Goal: Task Accomplishment & Management: Complete application form

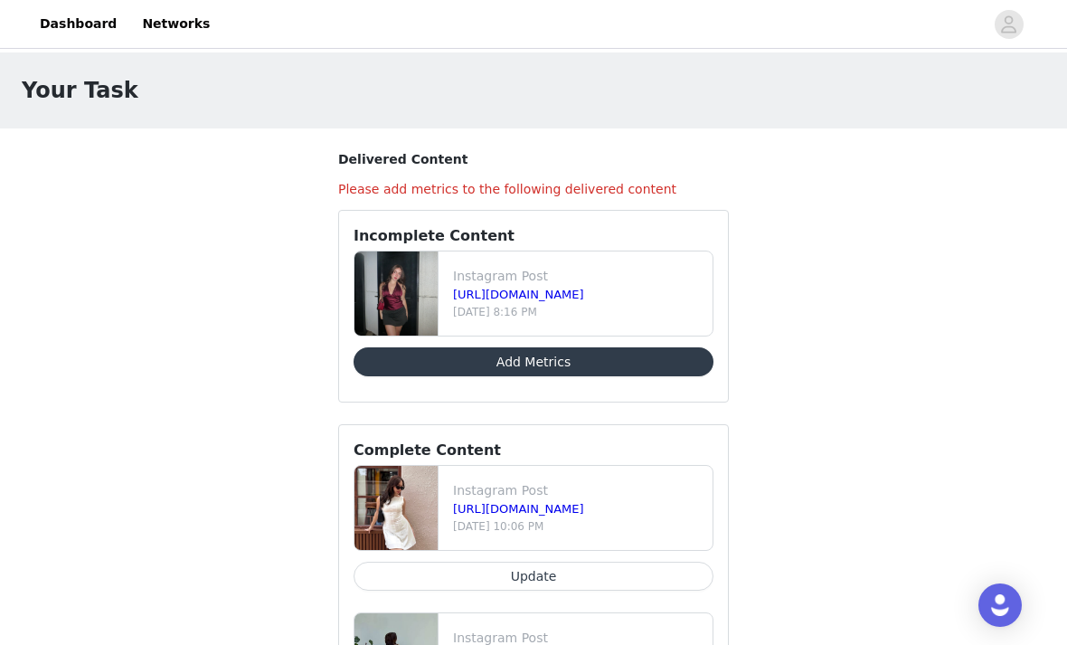
click at [392, 371] on button "Add Metrics" at bounding box center [533, 361] width 360 height 29
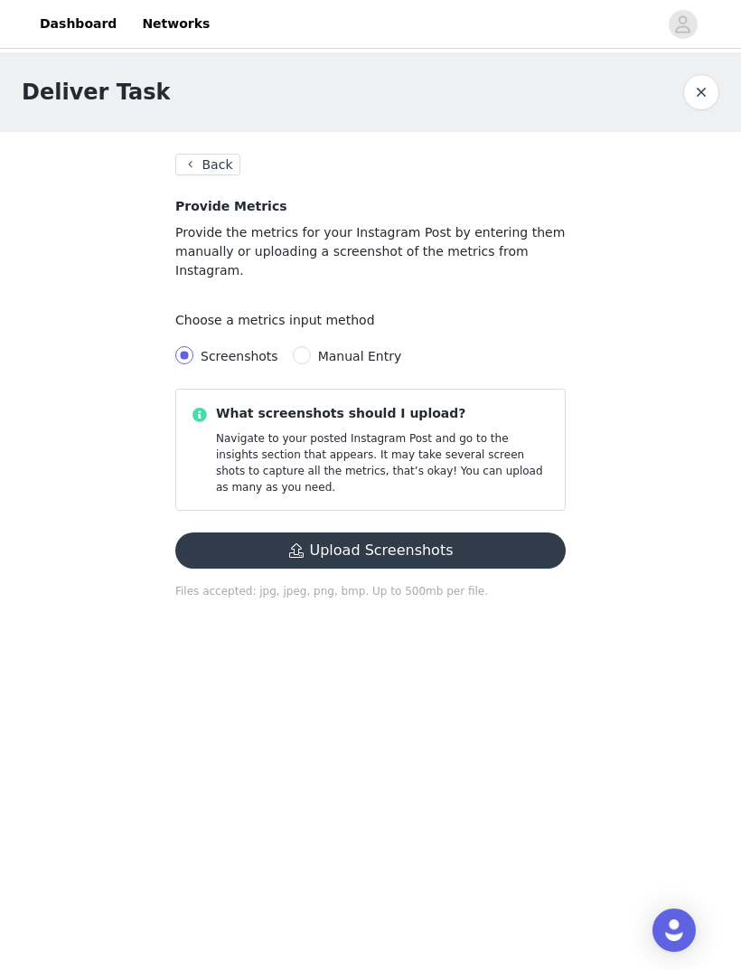
click at [354, 349] on span "Manual Entry" at bounding box center [360, 356] width 84 height 14
click at [311, 346] on input "Manual Entry" at bounding box center [302, 355] width 18 height 18
radio input "true"
radio input "false"
radio input "true"
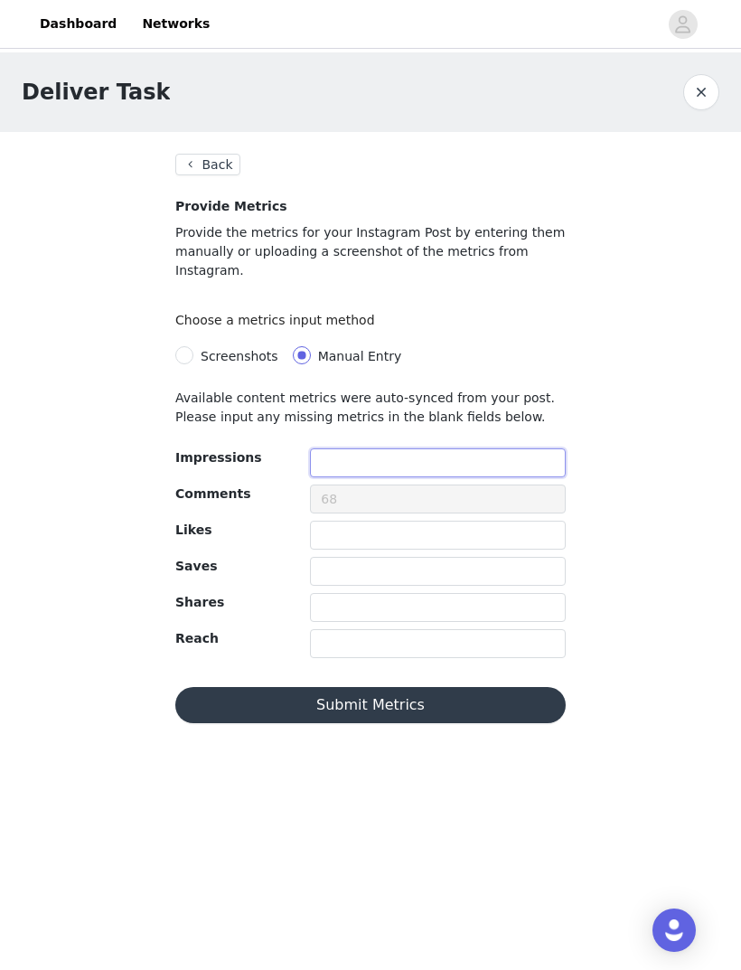
click at [412, 448] on input "text" at bounding box center [438, 462] width 256 height 29
click at [446, 448] on input "text" at bounding box center [438, 462] width 256 height 29
type input "2850"
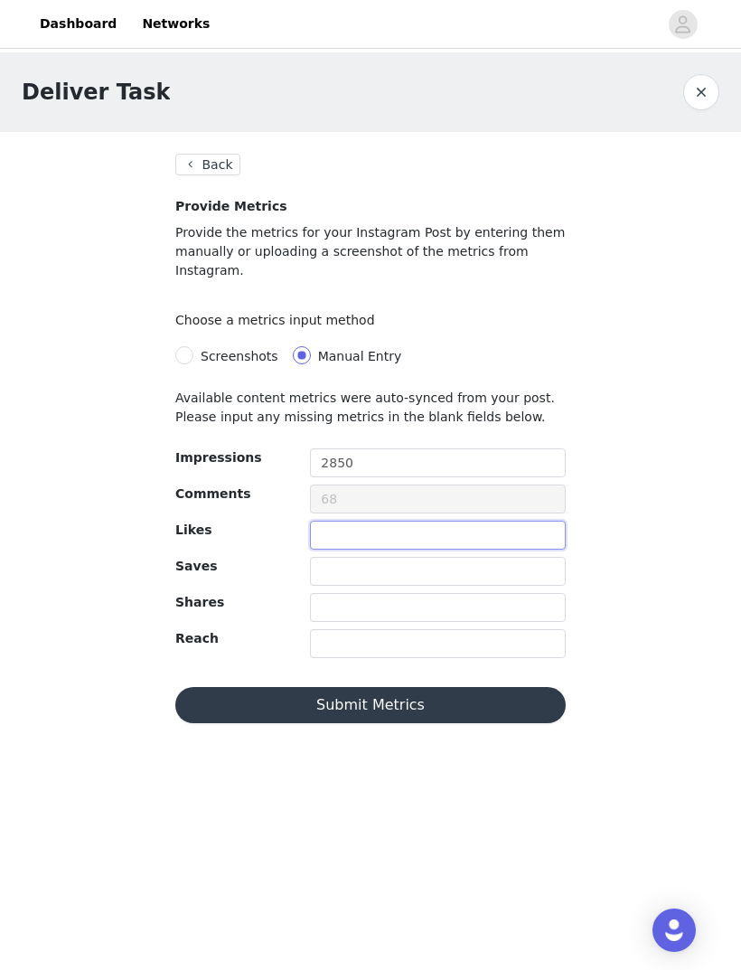
click at [474, 521] on input "text" at bounding box center [438, 535] width 256 height 29
type input "217"
click at [410, 557] on input "text" at bounding box center [438, 571] width 256 height 29
type input "4"
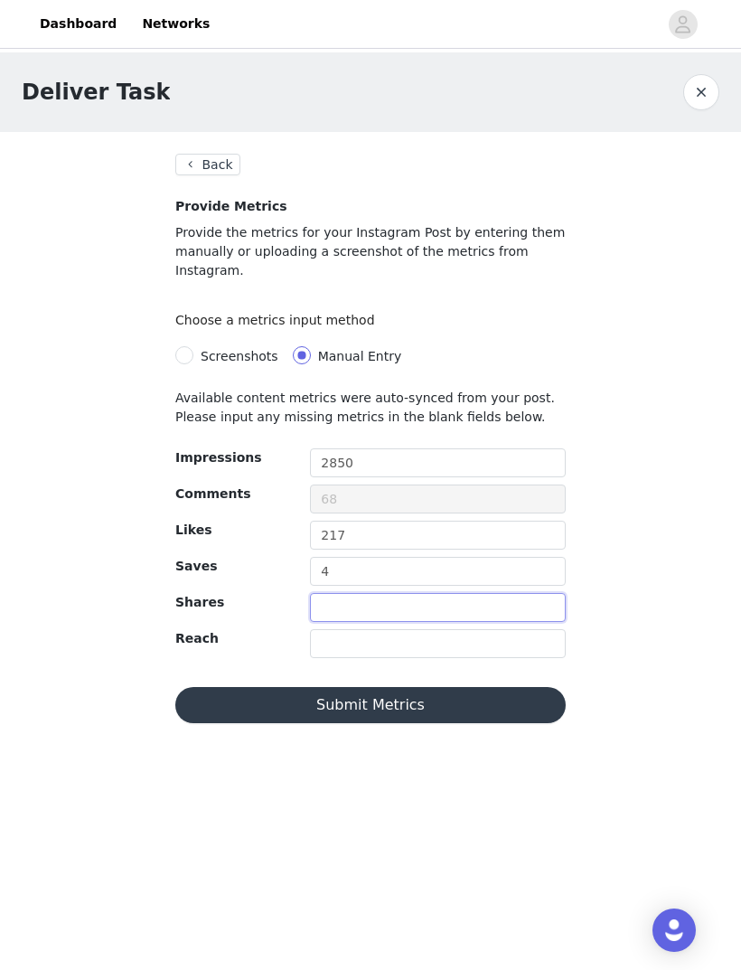
click at [410, 593] on input "text" at bounding box center [438, 607] width 256 height 29
click at [498, 629] on input "text" at bounding box center [438, 643] width 256 height 29
click at [446, 629] on input "text" at bounding box center [438, 643] width 256 height 29
click at [396, 629] on input "text" at bounding box center [438, 643] width 256 height 29
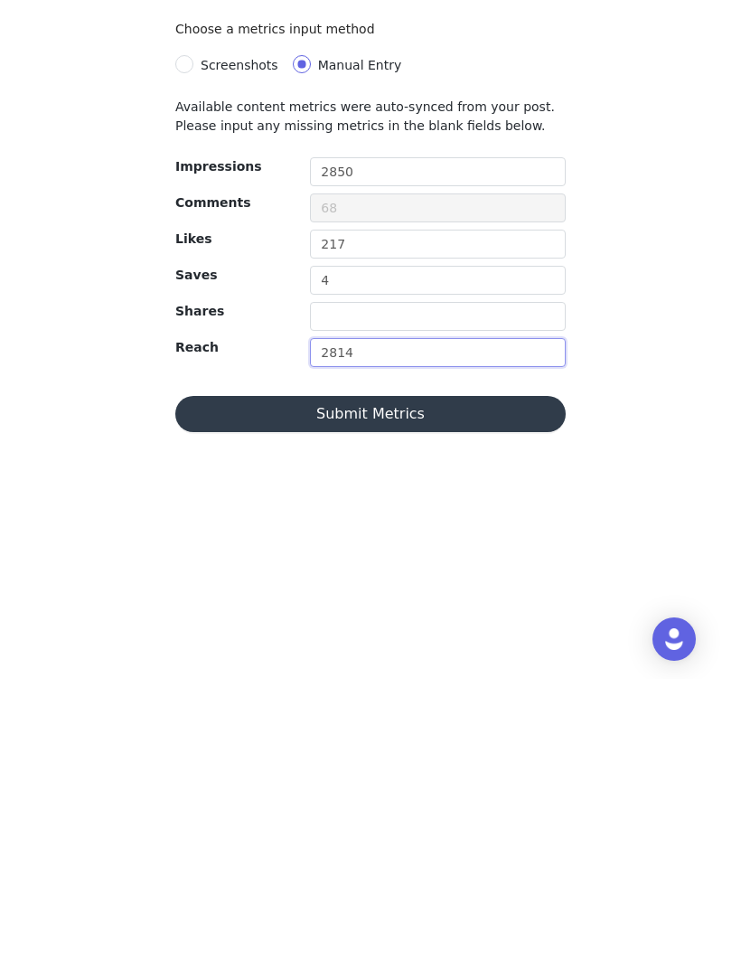
type input "2814"
click at [425, 644] on button "Submit Metrics" at bounding box center [370, 705] width 391 height 36
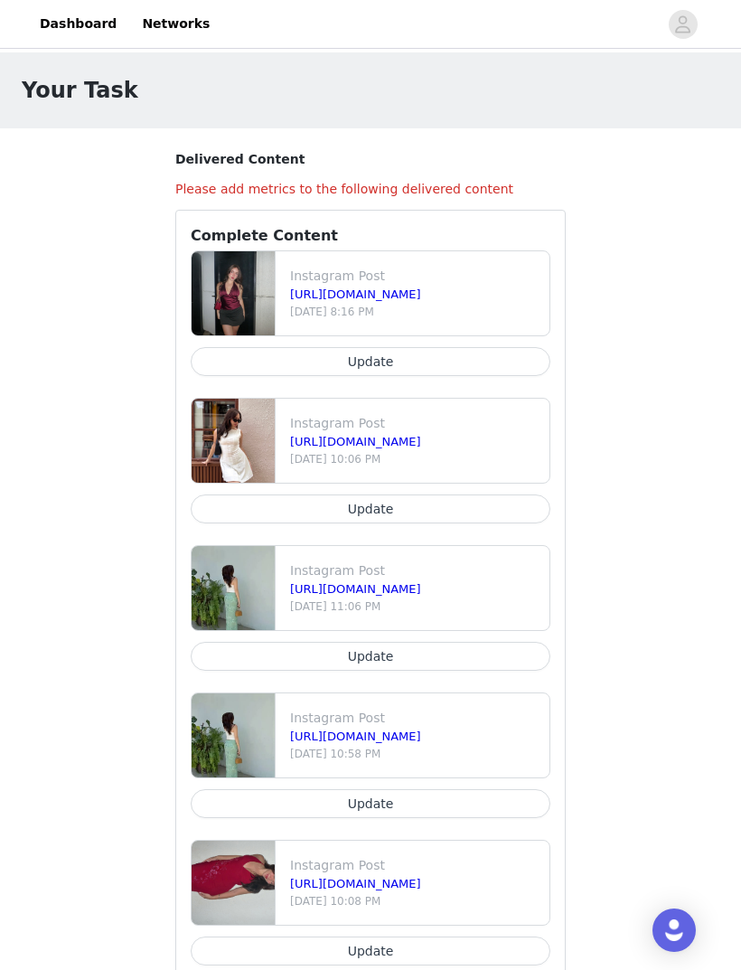
click at [287, 513] on button "Update" at bounding box center [371, 508] width 360 height 29
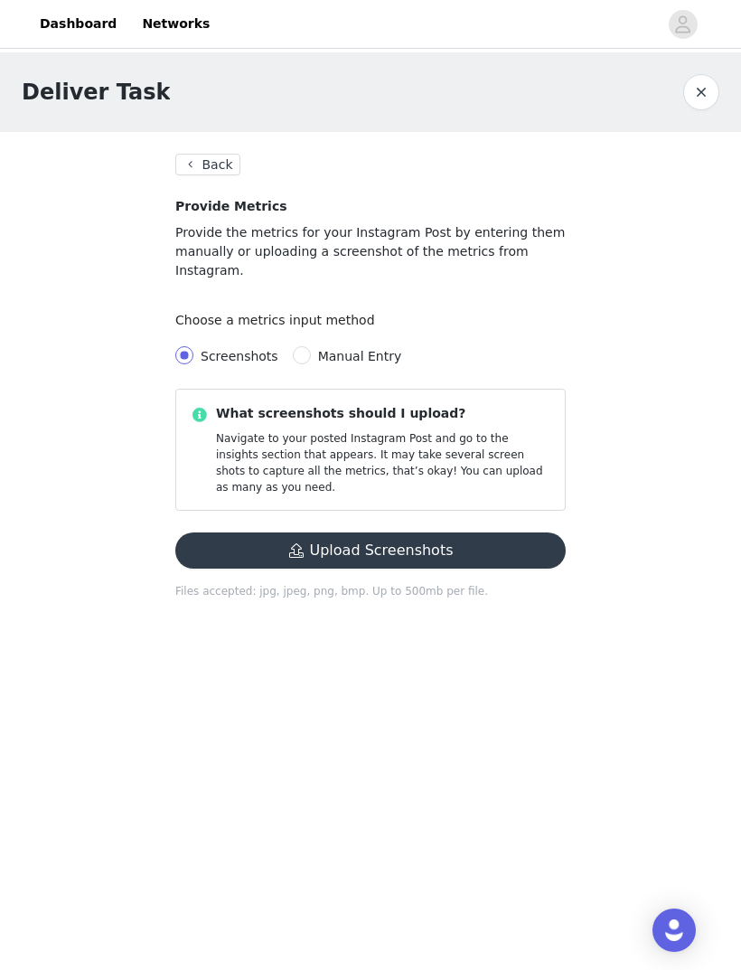
click at [357, 349] on span "Manual Entry" at bounding box center [360, 356] width 84 height 14
click at [311, 346] on input "Manual Entry" at bounding box center [302, 355] width 18 height 18
radio input "true"
radio input "false"
radio input "true"
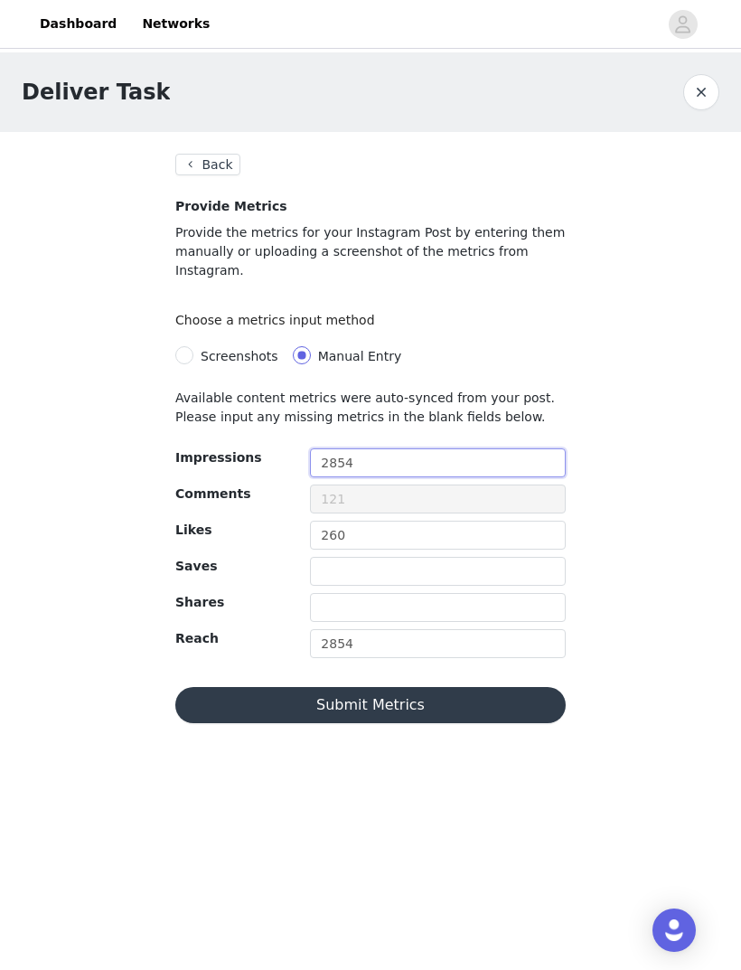
click at [431, 448] on input "2854" at bounding box center [438, 462] width 256 height 29
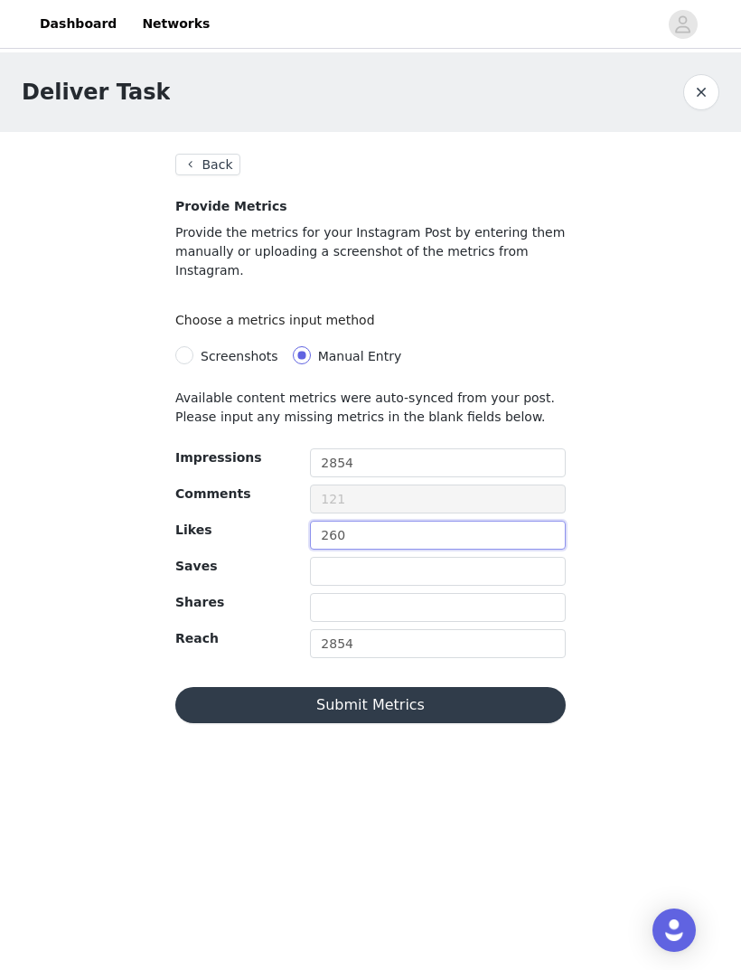
click at [411, 521] on input "260" at bounding box center [438, 535] width 256 height 29
type input "295"
click at [422, 557] on input "text" at bounding box center [438, 571] width 256 height 29
type input "7"
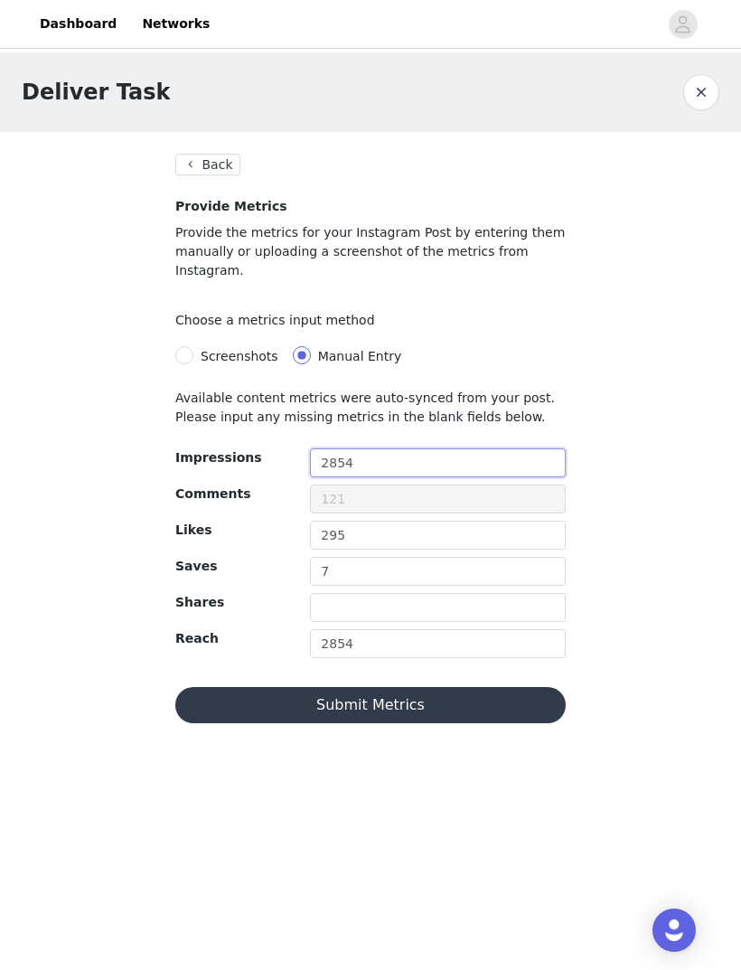
click at [414, 448] on input "2854" at bounding box center [438, 462] width 256 height 29
click at [490, 448] on input "2854" at bounding box center [438, 462] width 256 height 29
type input "2"
type input "5390"
click at [384, 631] on input "2854" at bounding box center [438, 643] width 256 height 29
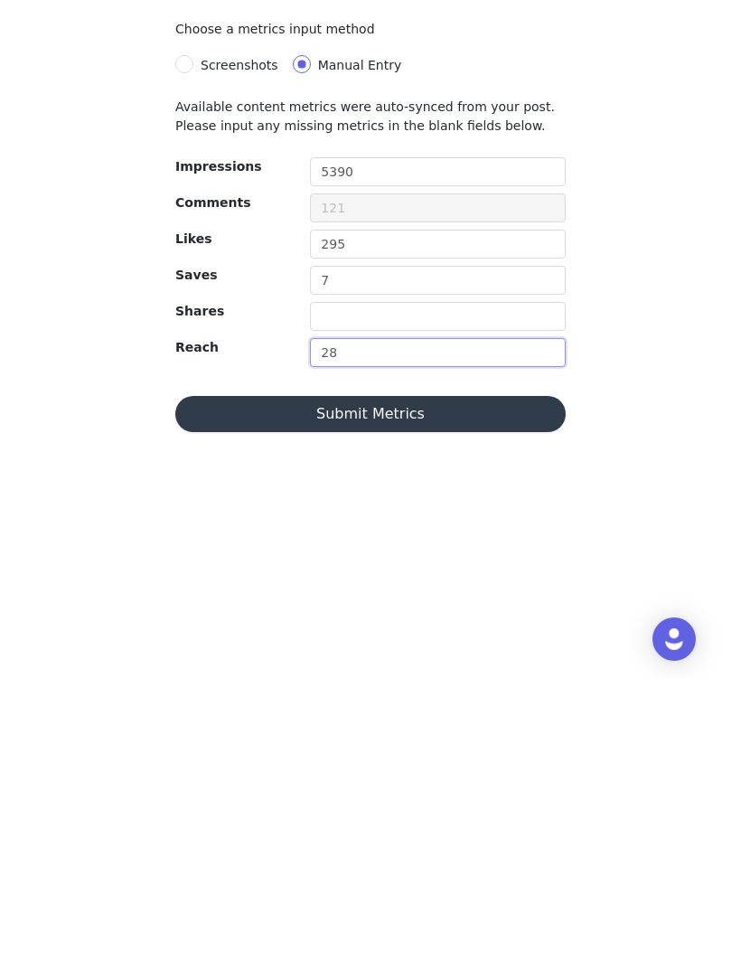
type input "2"
type input "3"
type input "5390"
click at [221, 644] on button "Submit Metrics" at bounding box center [370, 705] width 391 height 36
